Goal: Task Accomplishment & Management: Manage account settings

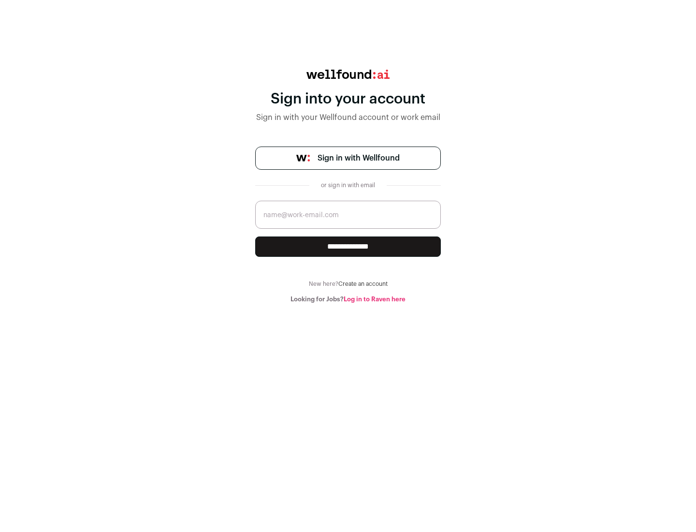
click at [358, 158] on span "Sign in with Wellfound" at bounding box center [358, 158] width 82 height 12
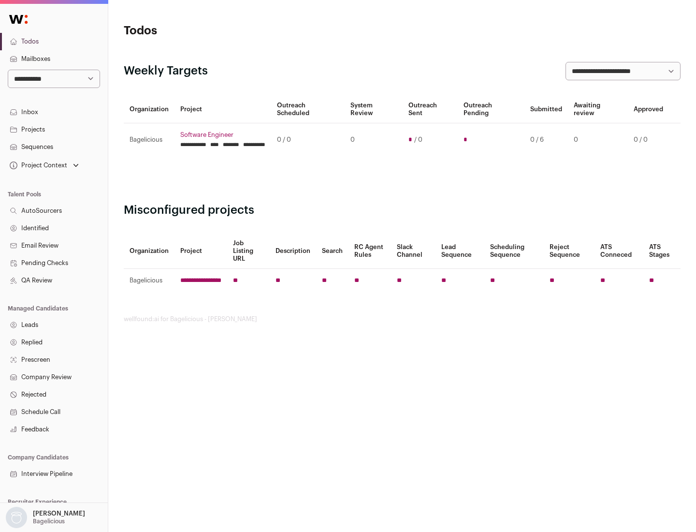
click at [54, 129] on link "Projects" at bounding box center [54, 129] width 108 height 17
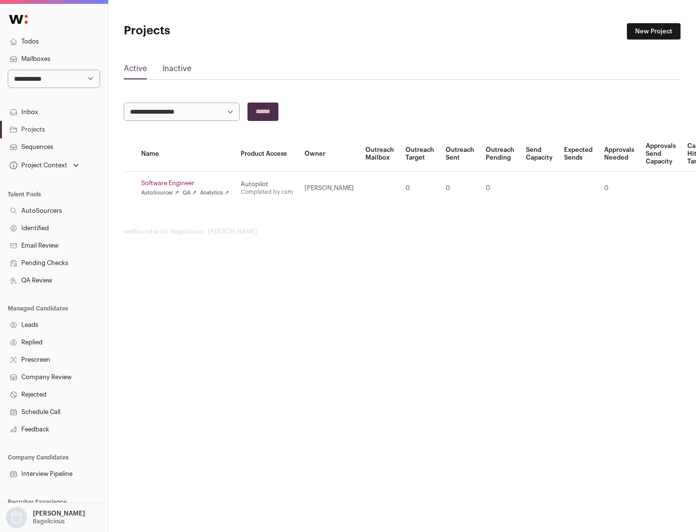
click at [188, 183] on link "Software Engineer" at bounding box center [185, 183] width 88 height 8
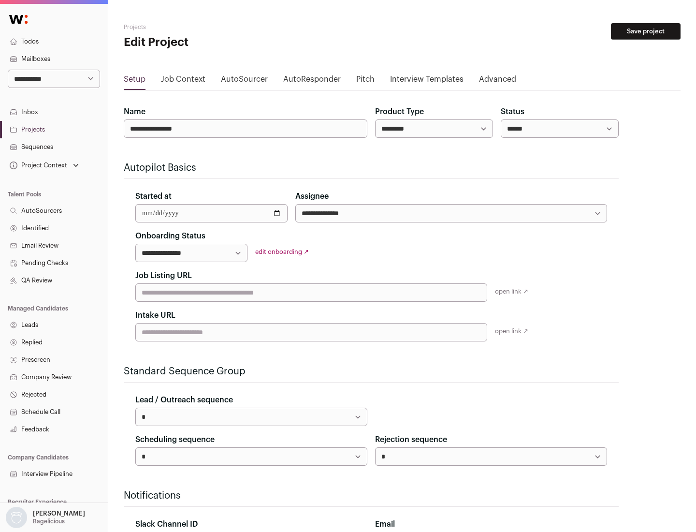
click at [646, 31] on button "Save project" at bounding box center [646, 31] width 70 height 16
